Goal: Check status

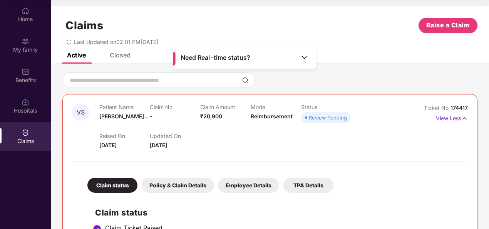
scroll to position [104, 0]
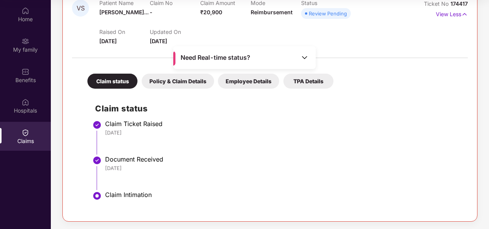
click at [303, 58] on img at bounding box center [305, 57] width 8 height 8
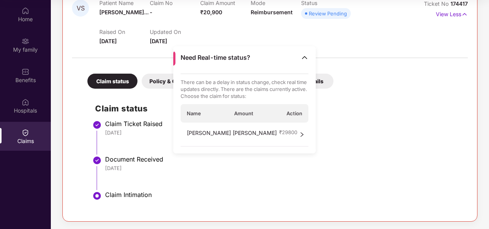
click at [306, 162] on div "Document Received" at bounding box center [282, 159] width 355 height 8
click at [308, 154] on li "Claim Ticket Raised [DATE]" at bounding box center [277, 139] width 365 height 35
click at [303, 57] on img at bounding box center [305, 57] width 8 height 8
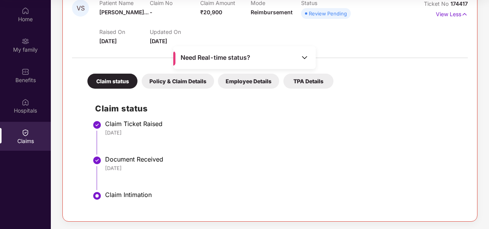
click at [225, 133] on div "[DATE]" at bounding box center [282, 132] width 355 height 7
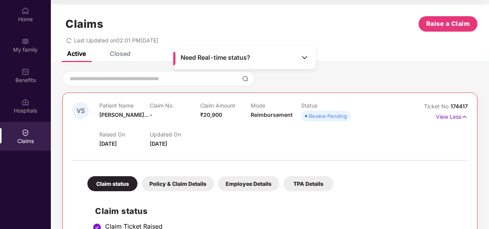
scroll to position [0, 0]
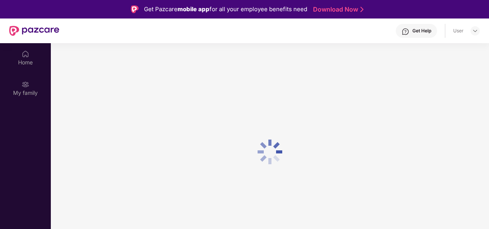
scroll to position [43, 0]
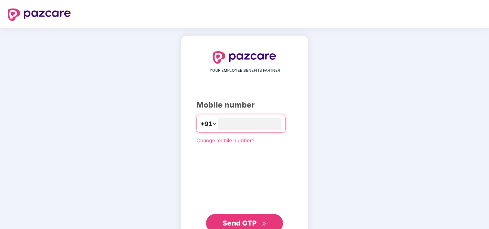
scroll to position [25, 0]
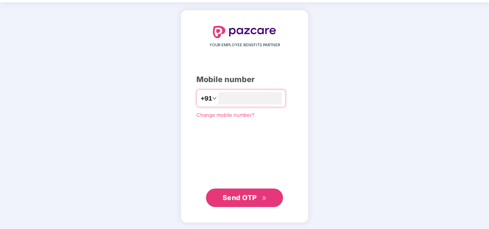
type input "**********"
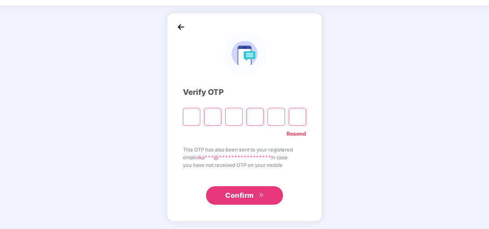
type input "*"
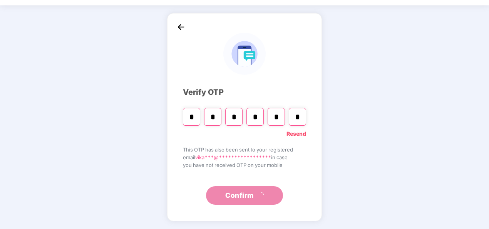
type input "*"
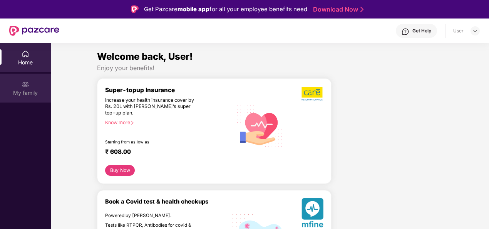
click at [23, 91] on div "My family" at bounding box center [25, 93] width 51 height 8
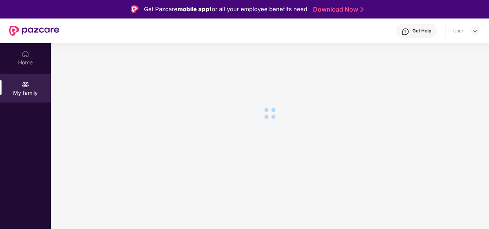
click at [467, 30] on div "User" at bounding box center [466, 30] width 27 height 9
click at [473, 30] on img at bounding box center [475, 31] width 6 height 6
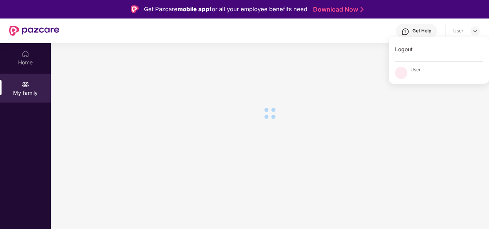
click at [251, 92] on section at bounding box center [270, 157] width 438 height 229
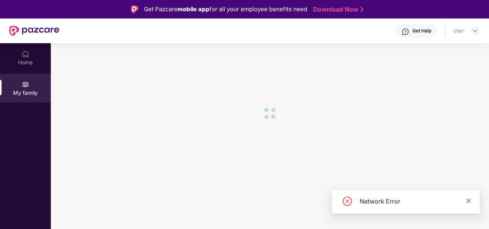
click at [470, 202] on icon "close" at bounding box center [468, 200] width 5 height 5
